Goal: Communication & Community: Answer question/provide support

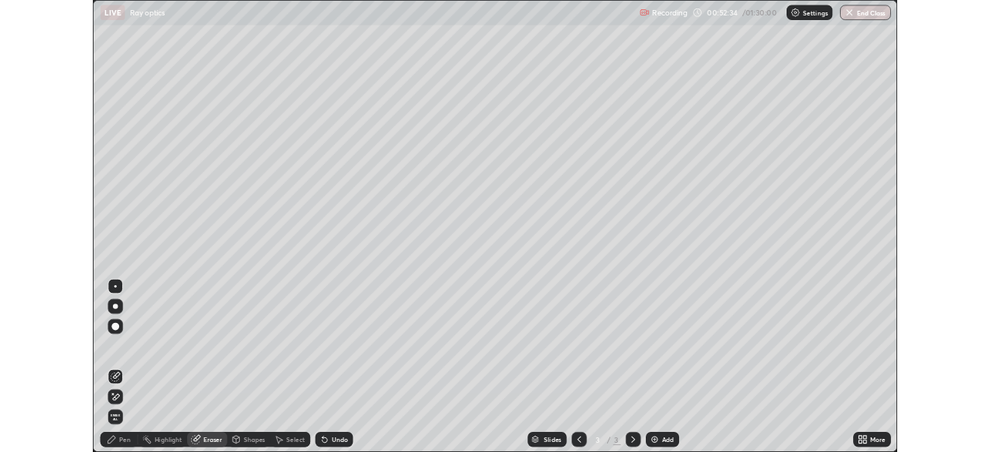
scroll to position [557, 990]
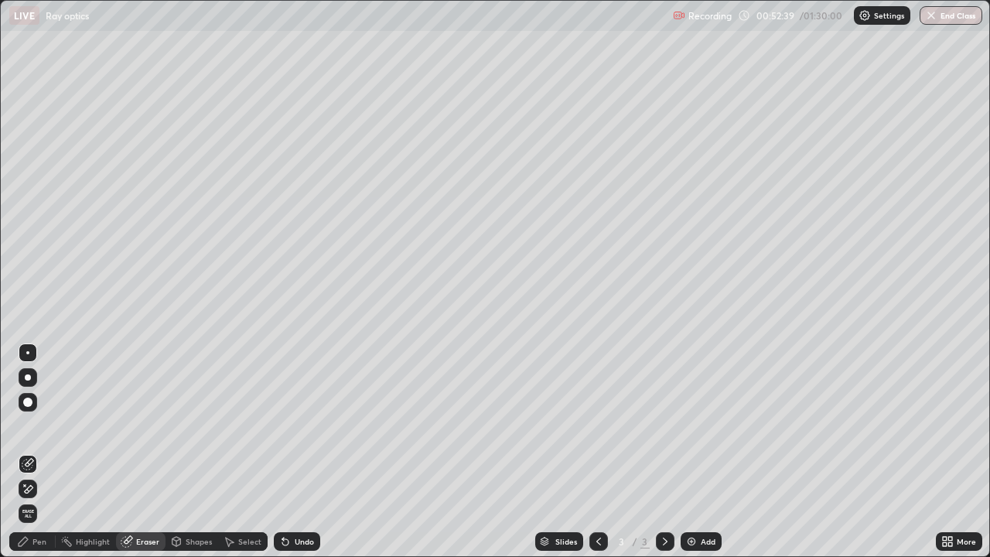
click at [27, 469] on icon at bounding box center [28, 464] width 12 height 12
click at [142, 541] on div "Eraser" at bounding box center [147, 541] width 23 height 8
click at [141, 541] on div "Eraser" at bounding box center [147, 541] width 23 height 8
click at [42, 548] on div "Pen" at bounding box center [32, 541] width 46 height 19
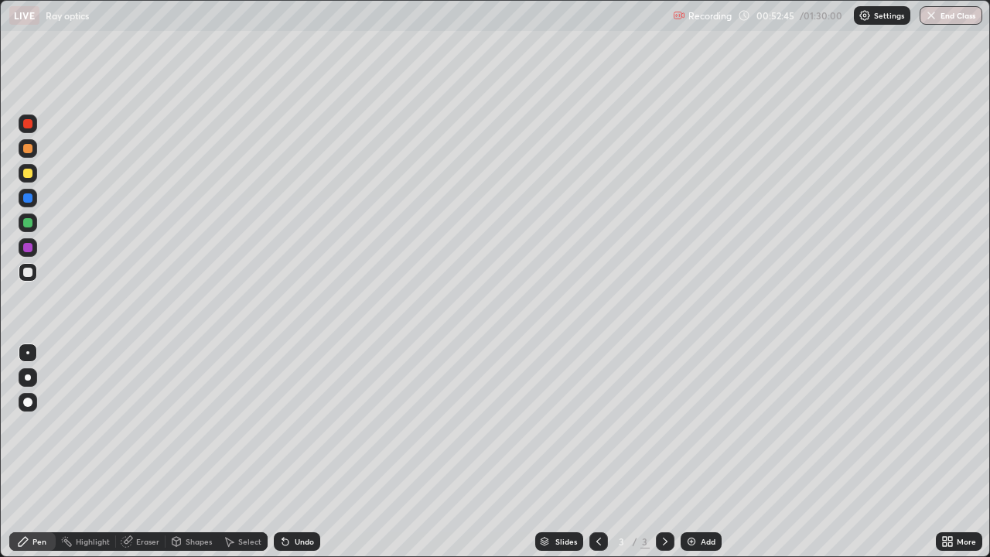
click at [707, 544] on div "Add" at bounding box center [708, 541] width 15 height 8
click at [705, 539] on div "Add" at bounding box center [708, 541] width 15 height 8
click at [129, 541] on icon at bounding box center [126, 542] width 10 height 10
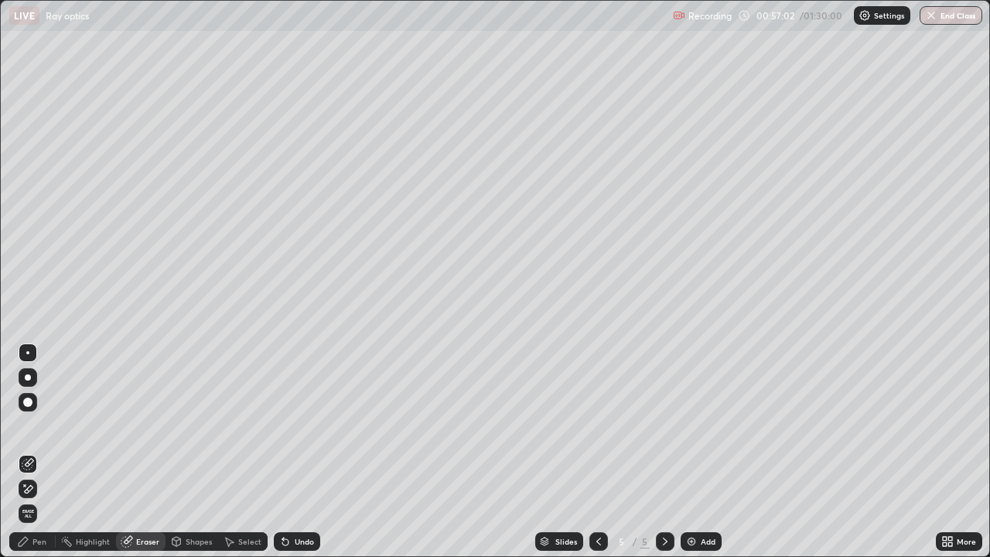
click at [28, 516] on span "Erase all" at bounding box center [27, 513] width 17 height 9
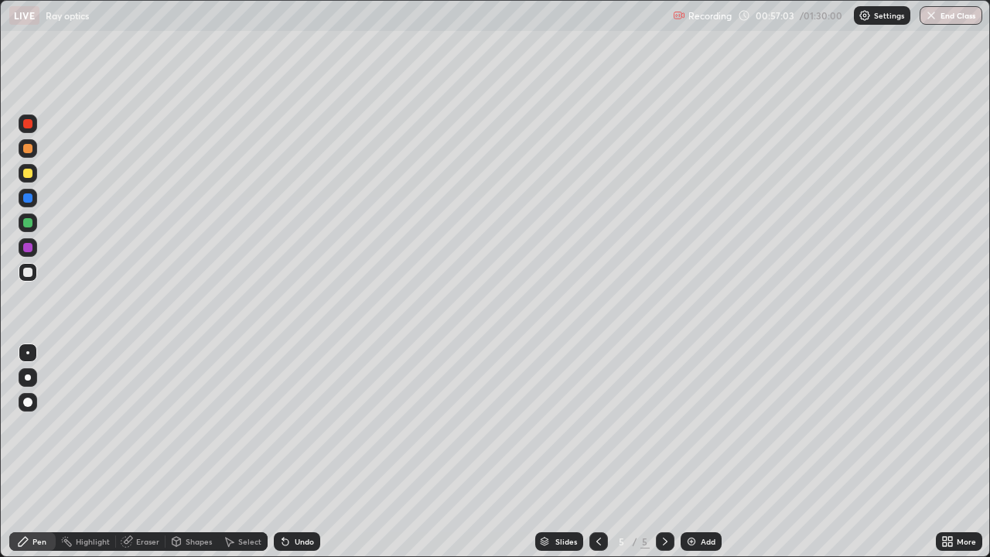
click at [43, 544] on div "Pen" at bounding box center [39, 541] width 14 height 8
click at [939, 14] on button "End Class" at bounding box center [950, 15] width 63 height 19
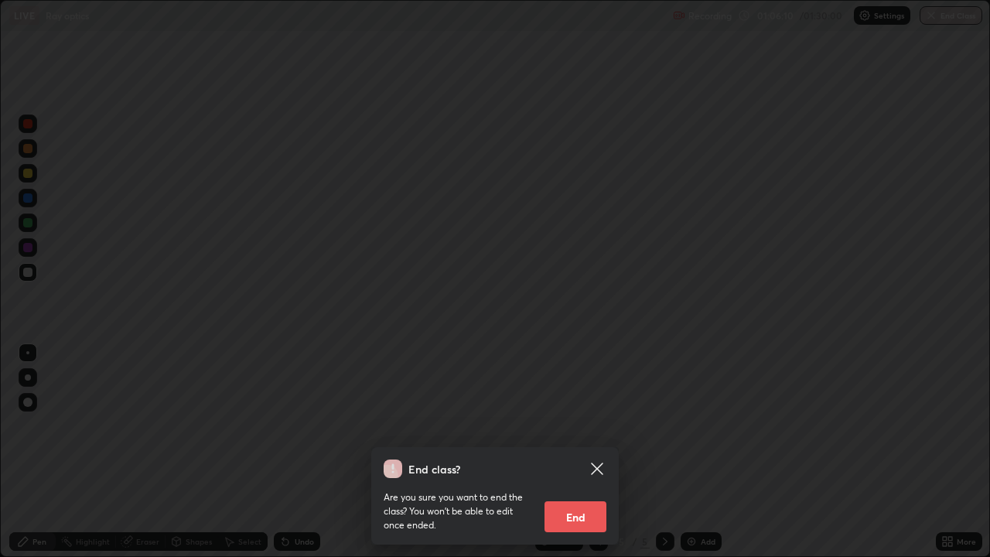
click at [571, 520] on button "End" at bounding box center [575, 516] width 62 height 31
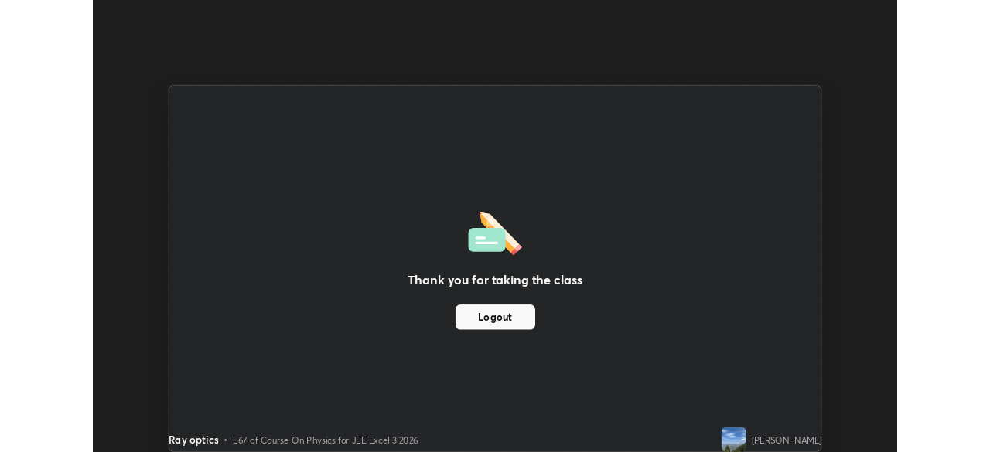
scroll to position [76872, 76335]
